Goal: Manage account settings

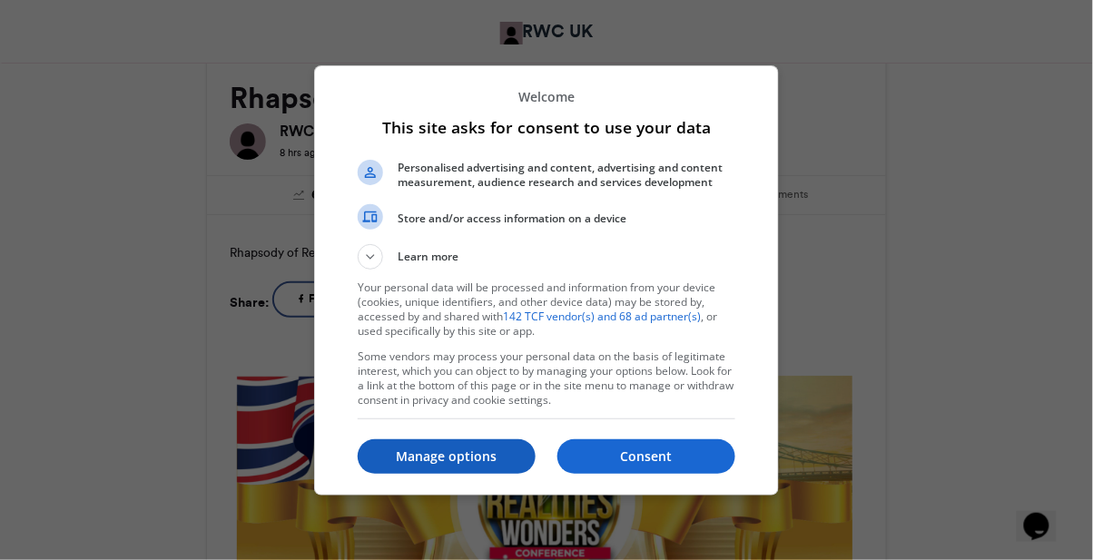
click at [414, 466] on p "Manage options" at bounding box center [447, 457] width 178 height 18
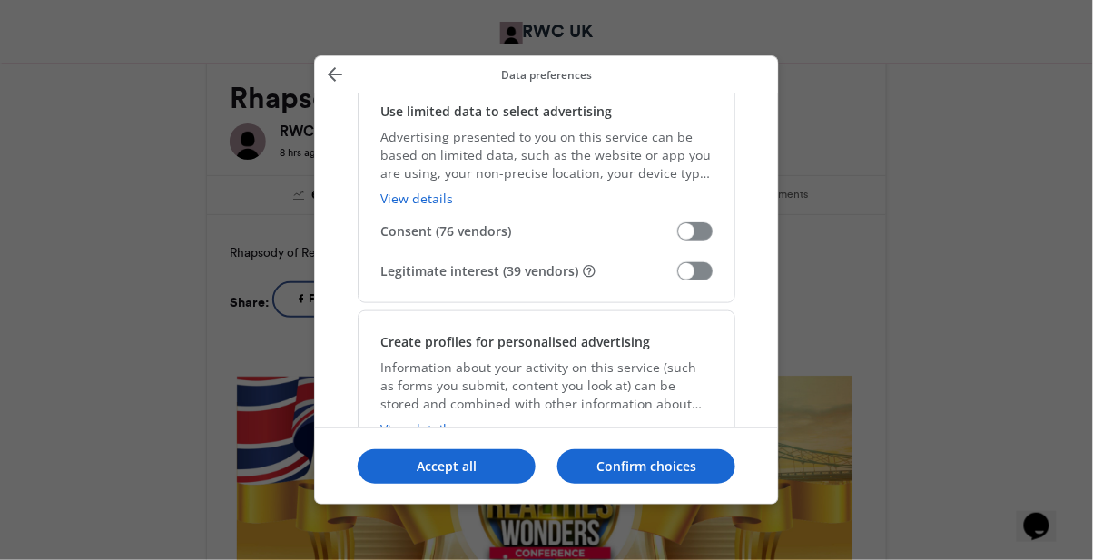
scroll to position [350, 0]
click at [690, 269] on span "Manage your data" at bounding box center [694, 271] width 35 height 18
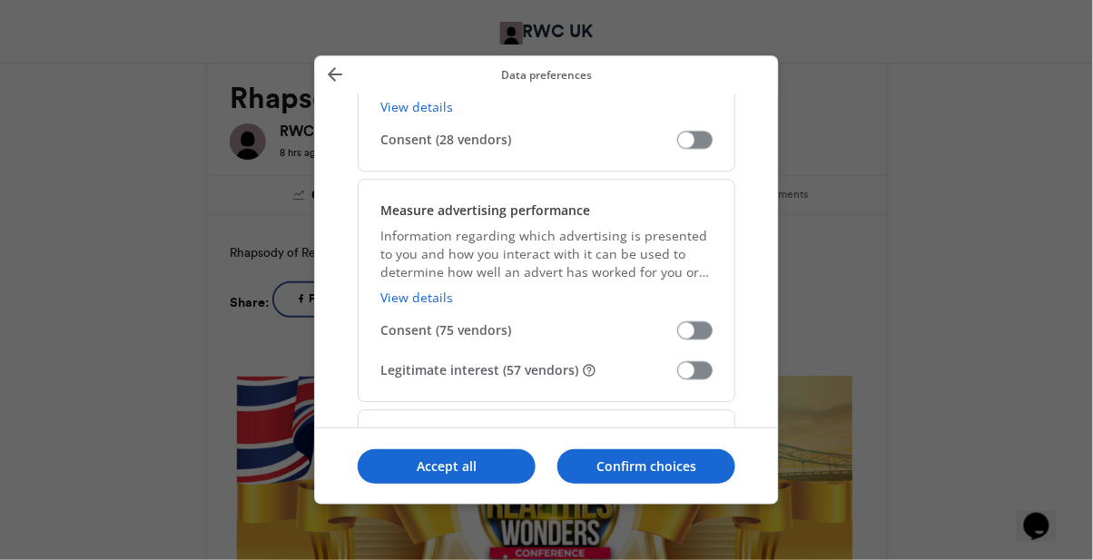
scroll to position [1250, 0]
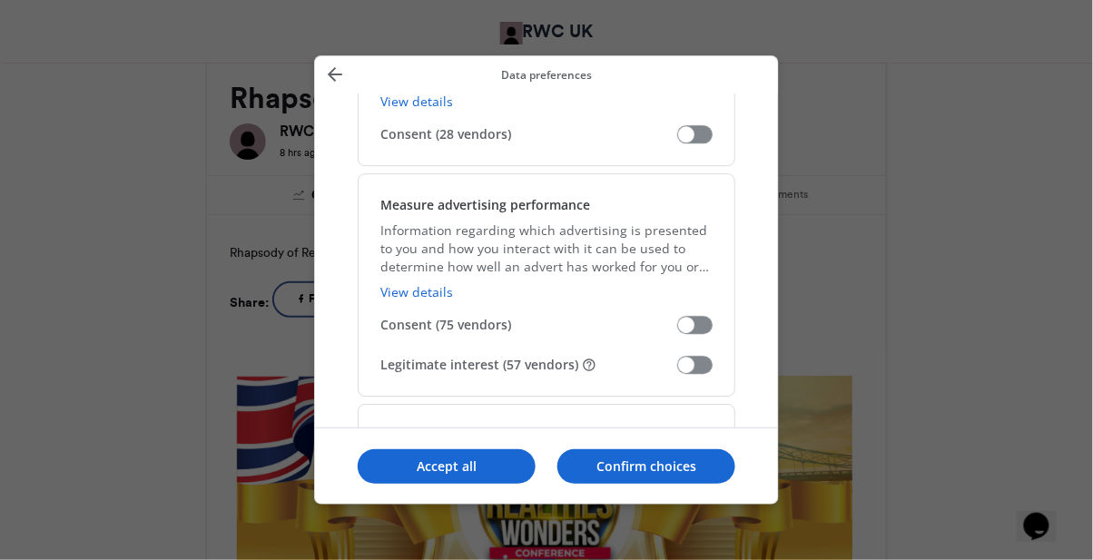
click at [681, 361] on span "Manage your data" at bounding box center [694, 365] width 35 height 18
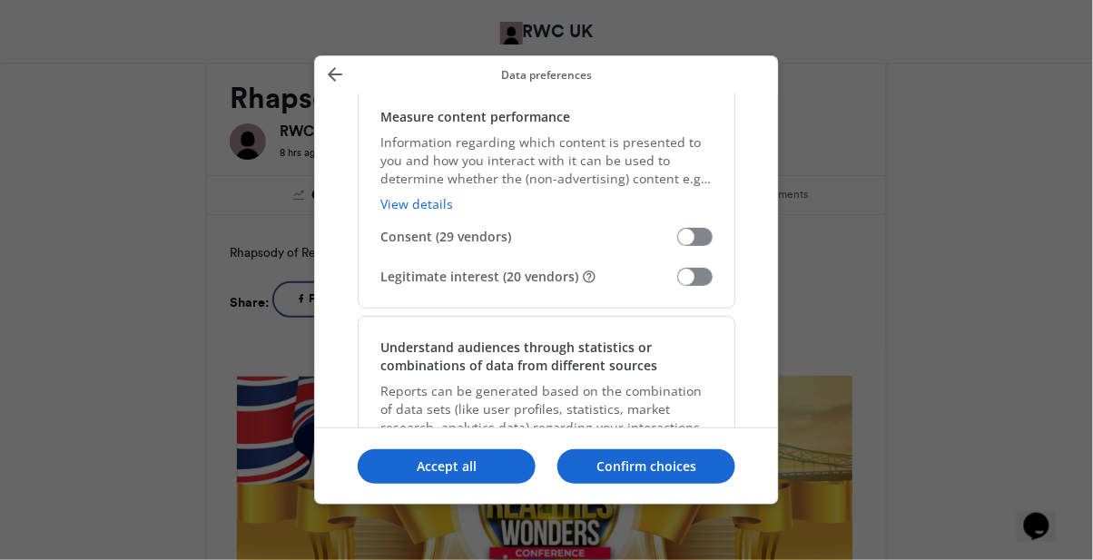
scroll to position [1565, 0]
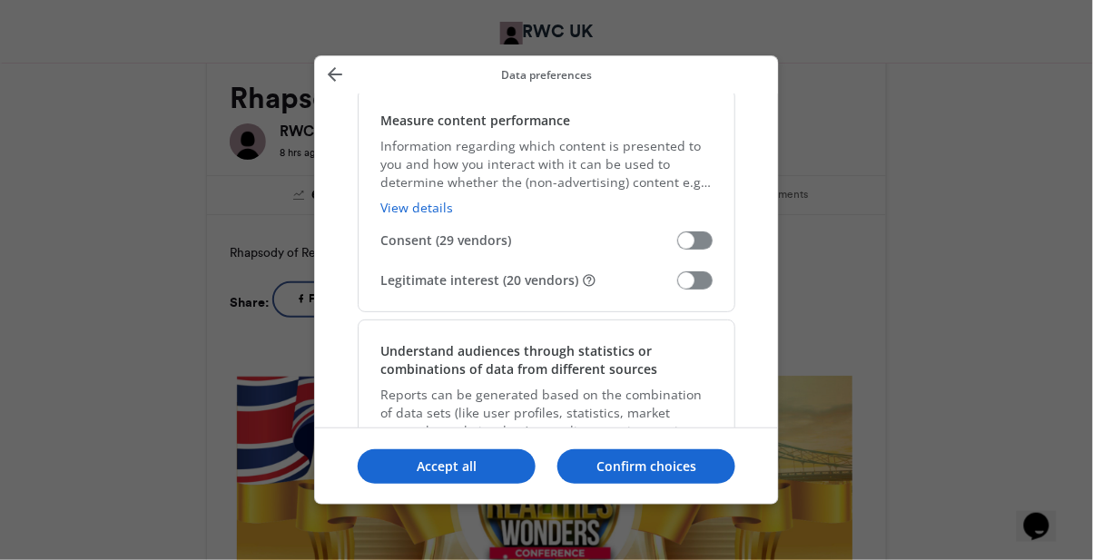
click at [685, 282] on span "Manage your data" at bounding box center [694, 280] width 35 height 18
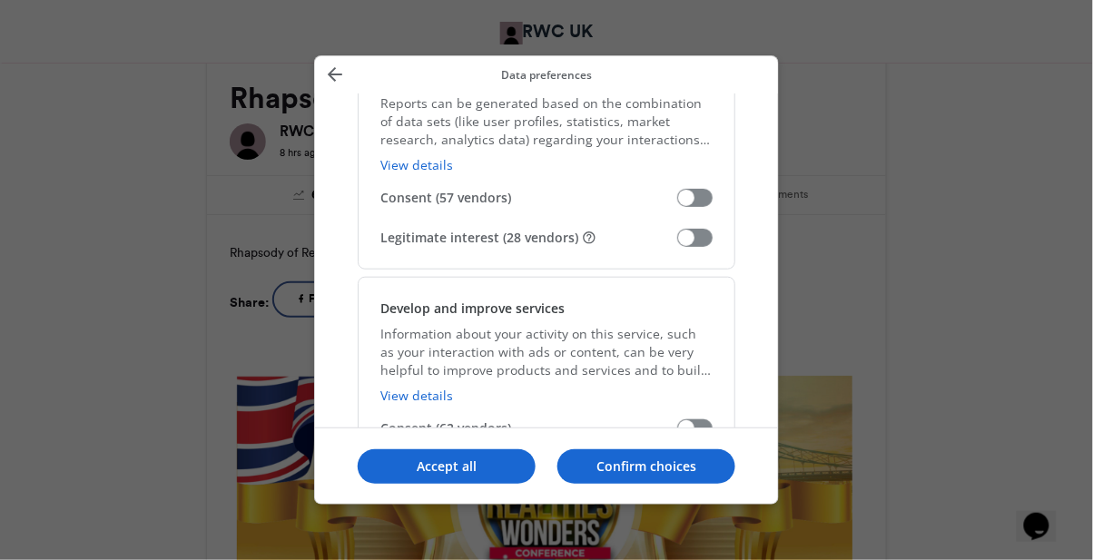
scroll to position [1868, 0]
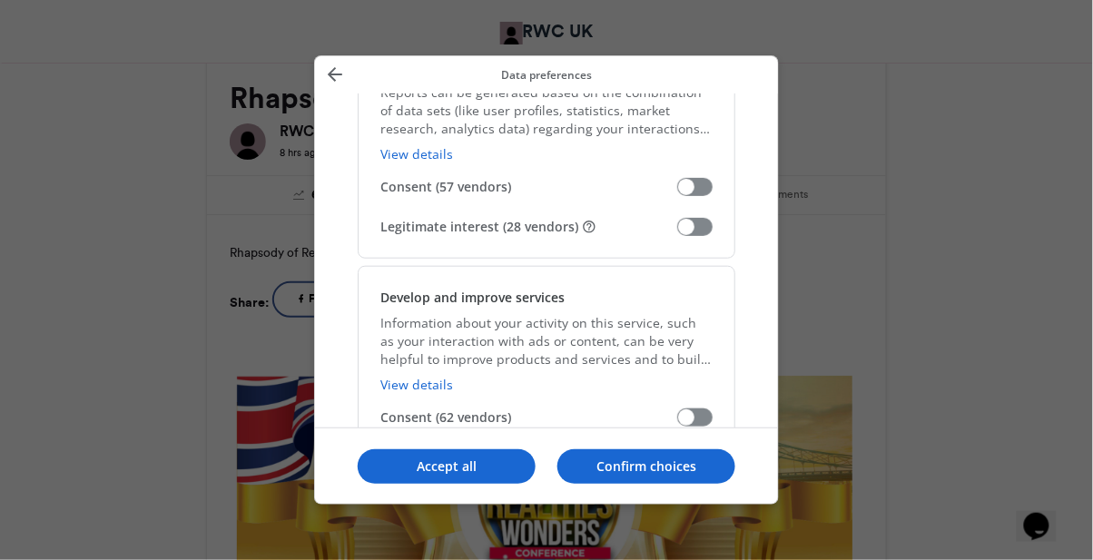
click at [683, 236] on span "Manage your data" at bounding box center [694, 227] width 35 height 18
click at [682, 451] on span "Manage your data" at bounding box center [694, 458] width 35 height 18
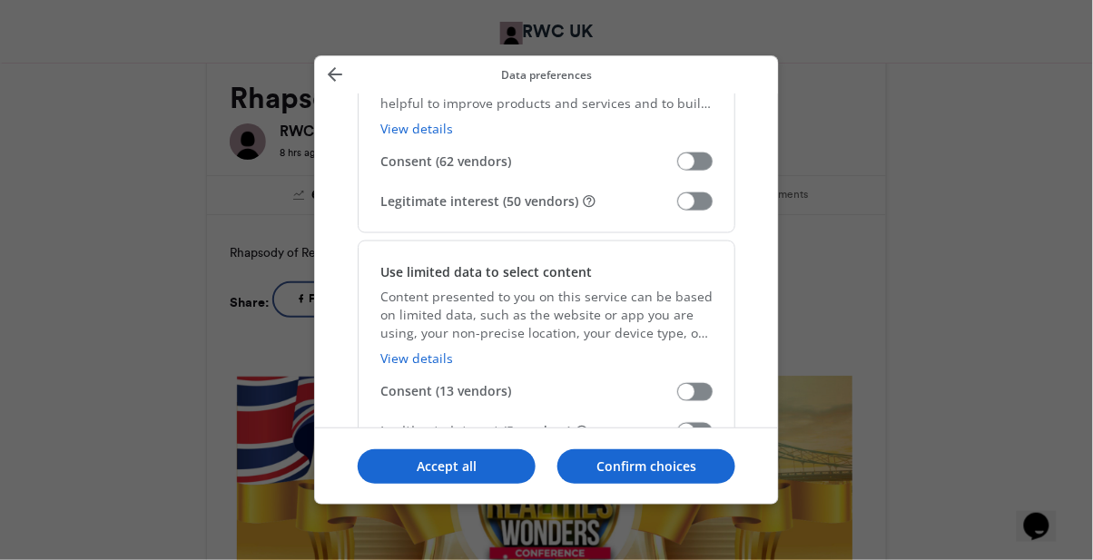
click at [672, 440] on span "Legitimate interest (5 vendors)" at bounding box center [528, 432] width 297 height 18
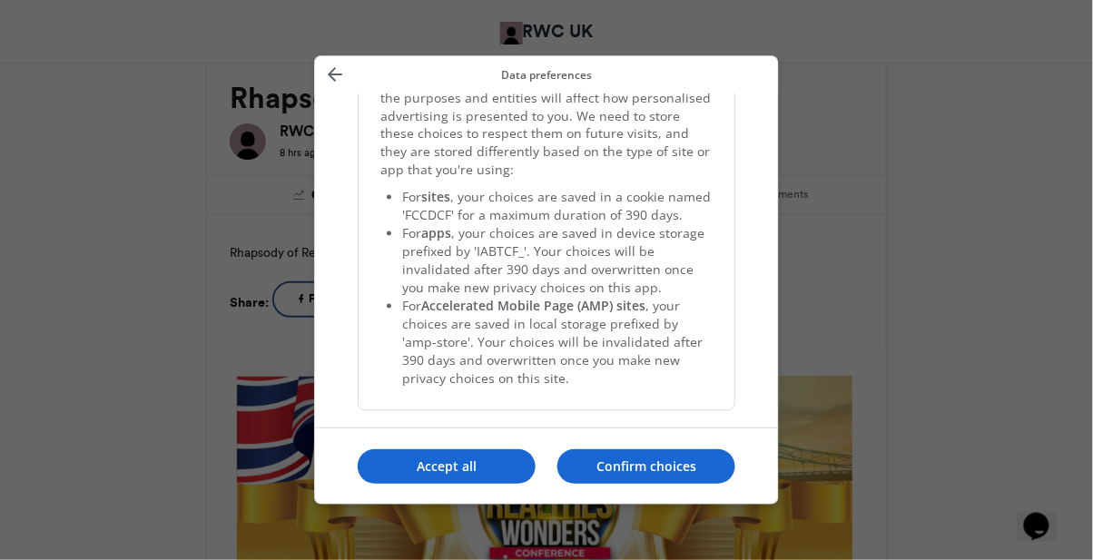
scroll to position [3861, 0]
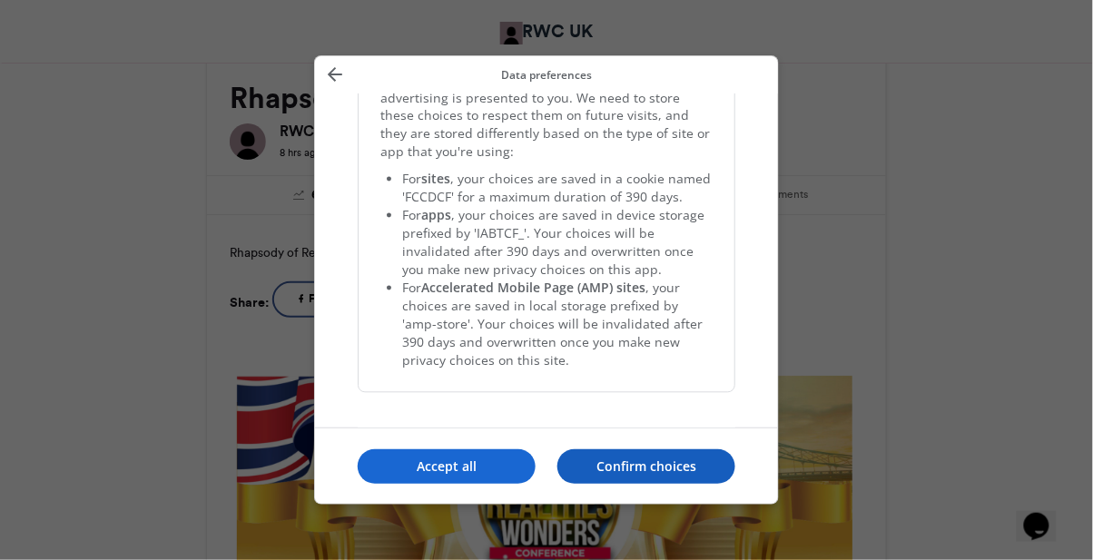
click at [620, 476] on p "Confirm choices" at bounding box center [647, 467] width 178 height 18
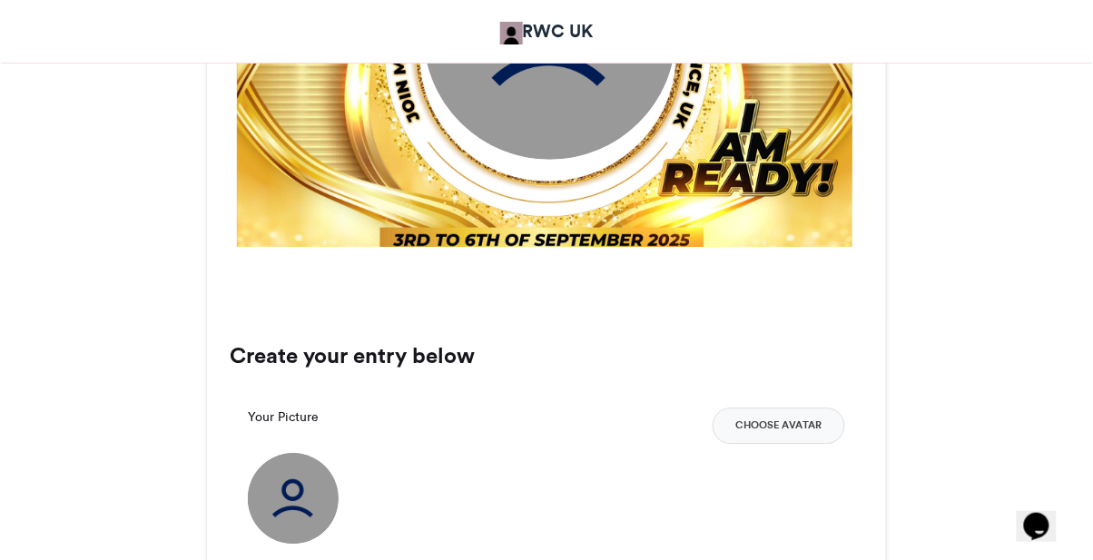
scroll to position [959, 0]
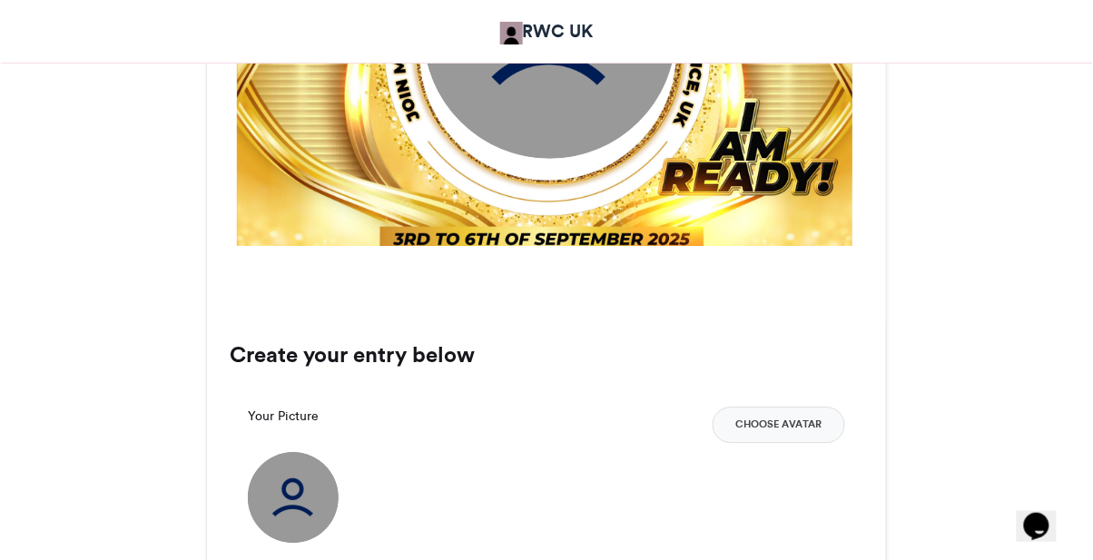
click at [271, 505] on img at bounding box center [293, 497] width 91 height 91
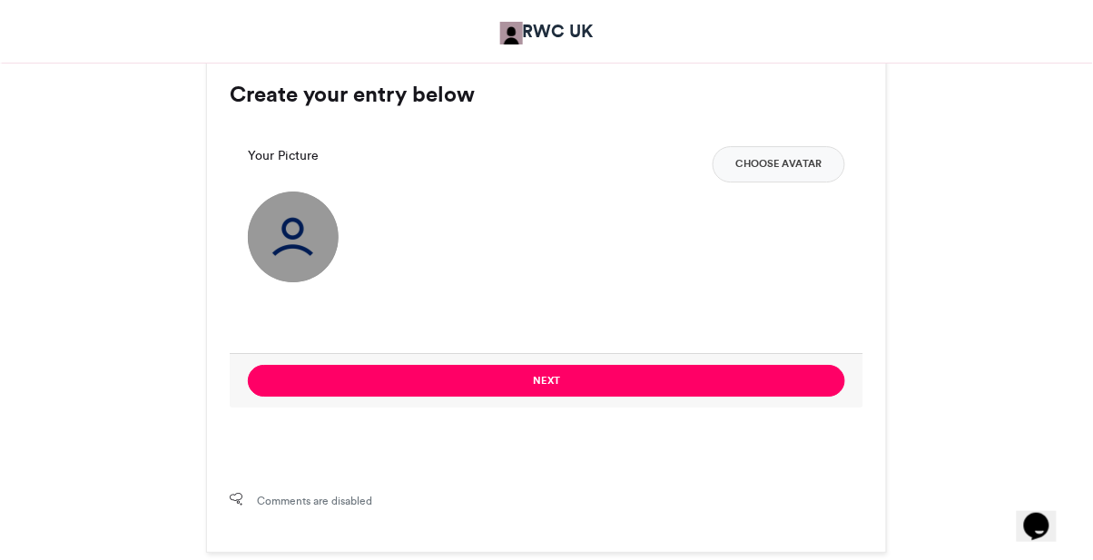
scroll to position [1207, 0]
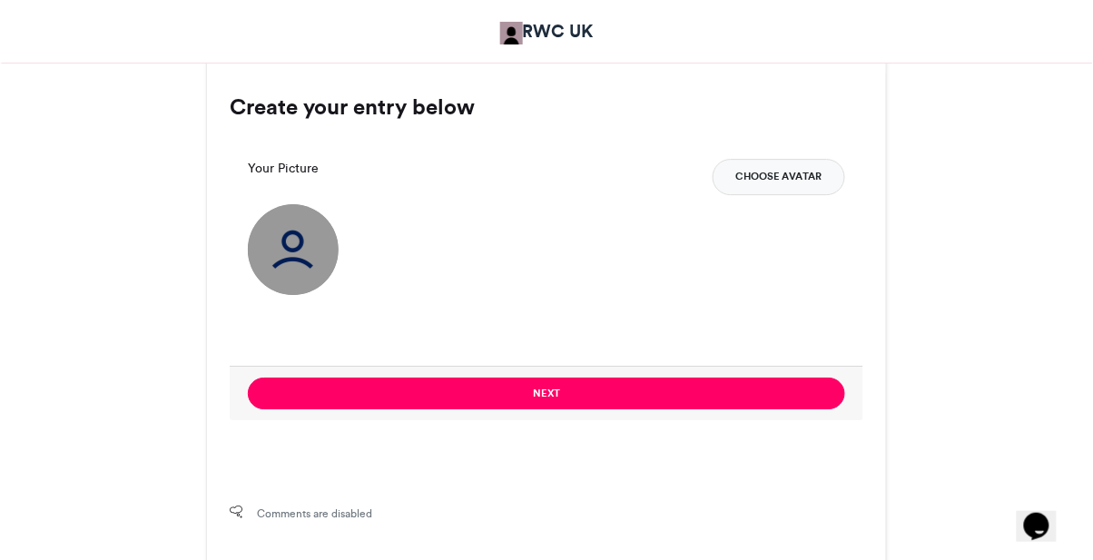
click at [798, 182] on button "Choose Avatar" at bounding box center [779, 177] width 133 height 36
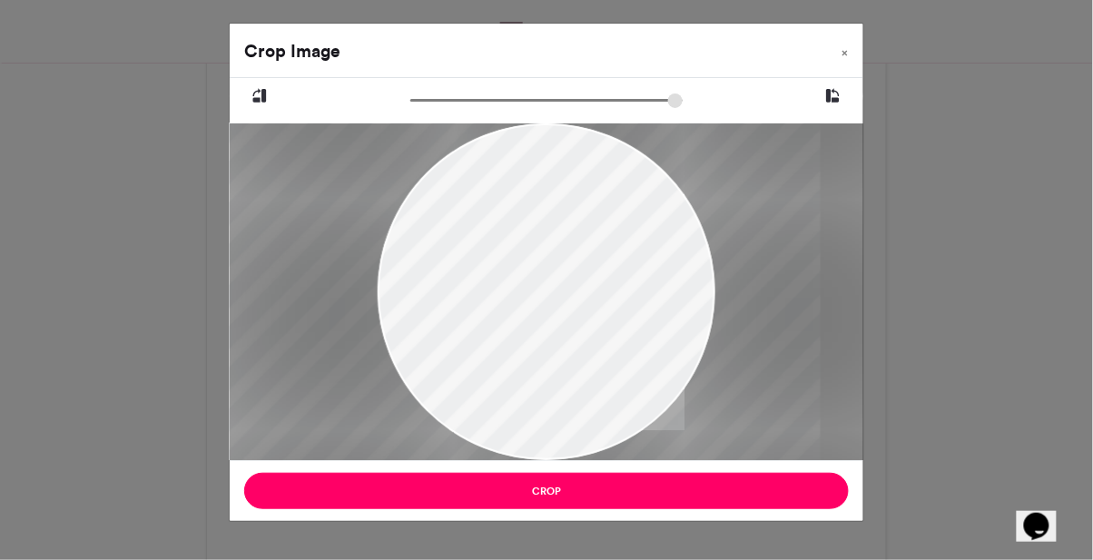
type input "***"
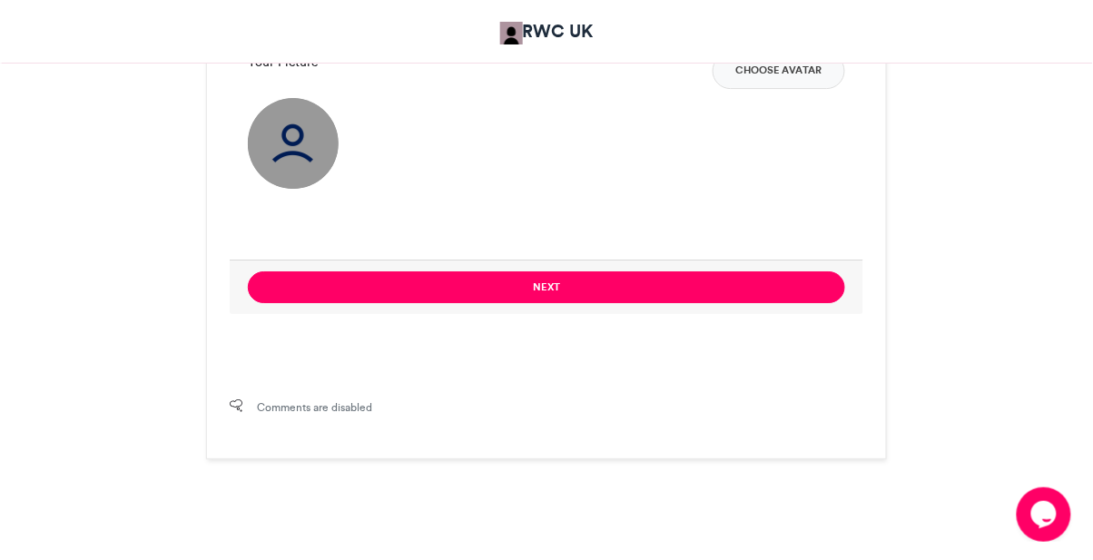
scroll to position [1313, 0]
click at [291, 143] on img at bounding box center [293, 143] width 91 height 91
